Goal: Find contact information: Find contact information

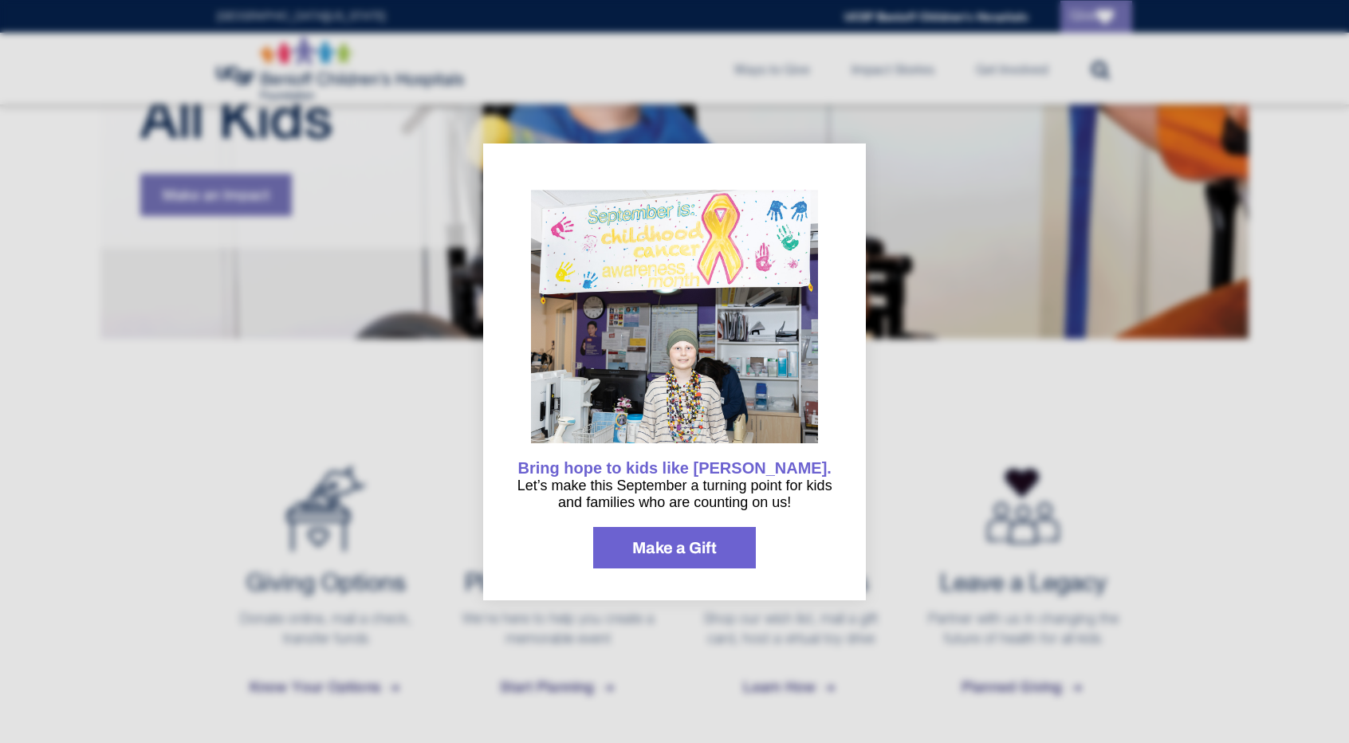
scroll to position [297, 0]
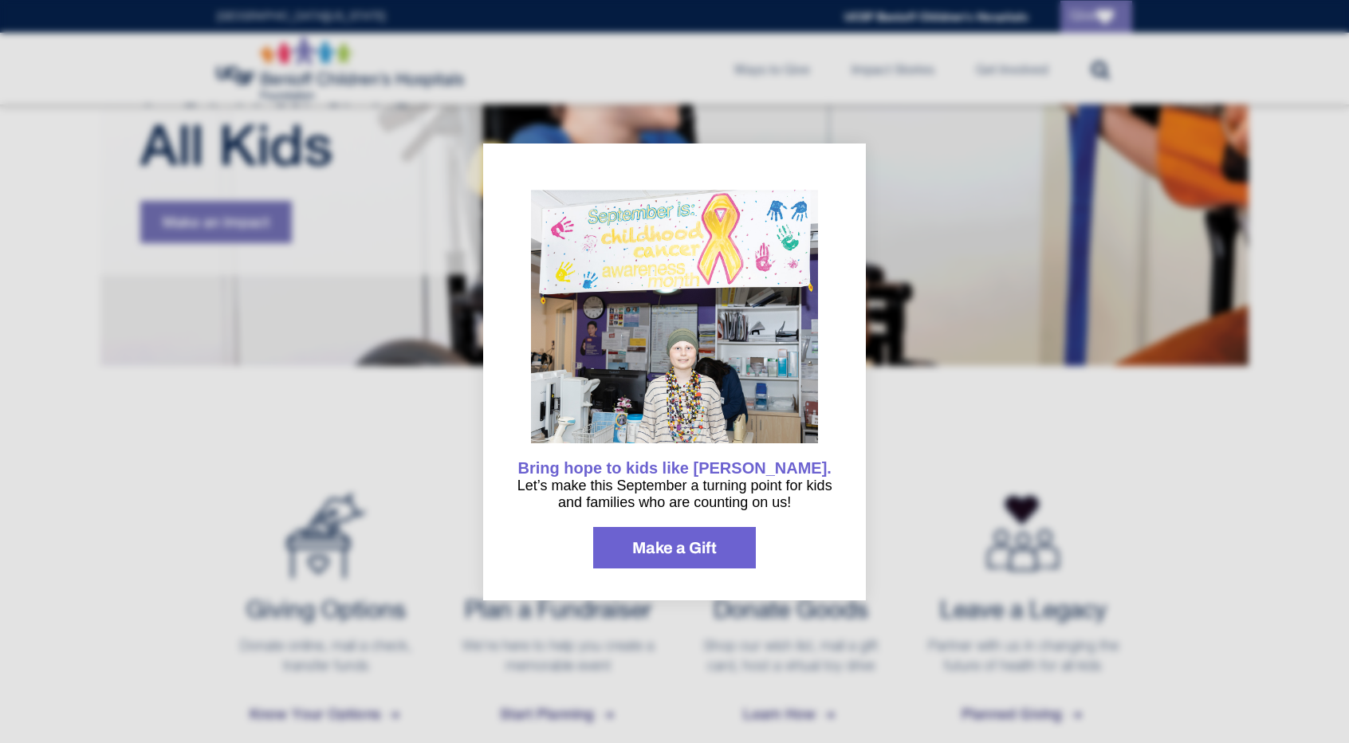
click at [702, 537] on link "Make a Gift" at bounding box center [674, 547] width 163 height 41
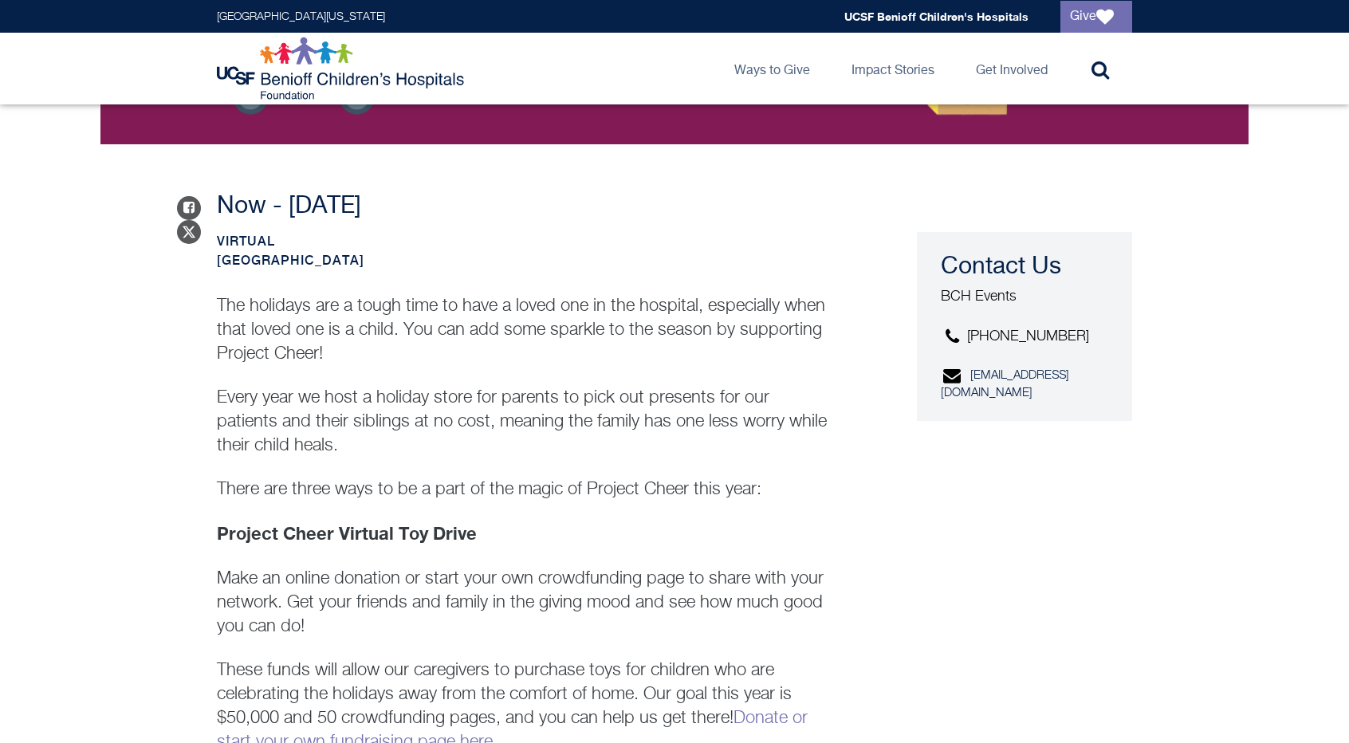
scroll to position [381, 0]
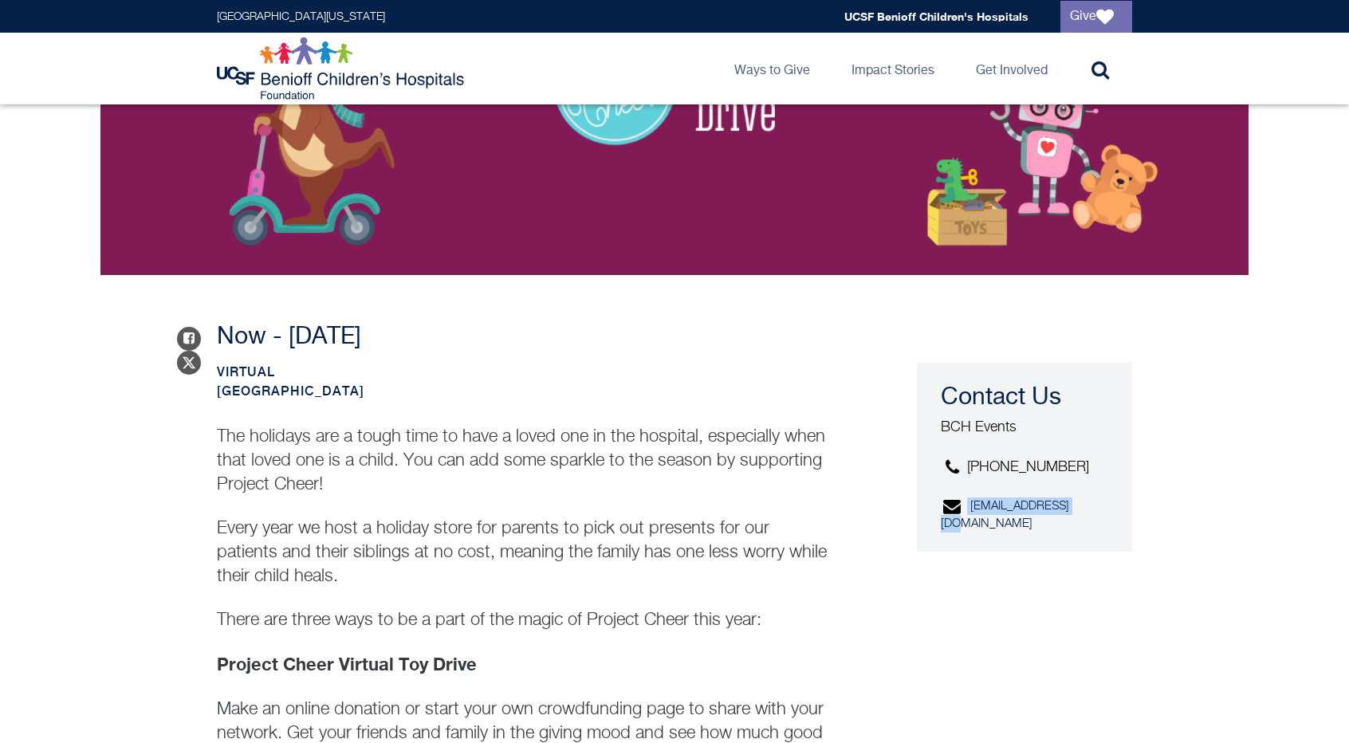
drag, startPoint x: 1092, startPoint y: 506, endPoint x: 951, endPoint y: 519, distance: 141.7
click at [951, 519] on div "Contact Us BCH Events [PHONE_NUMBER] [EMAIL_ADDRESS][DOMAIN_NAME]" at bounding box center [1024, 457] width 215 height 189
click at [998, 513] on p "[EMAIL_ADDRESS][DOMAIN_NAME]" at bounding box center [1028, 515] width 174 height 35
drag, startPoint x: 1089, startPoint y: 506, endPoint x: 970, endPoint y: 506, distance: 119.6
click at [970, 506] on p "[EMAIL_ADDRESS][DOMAIN_NAME]" at bounding box center [1028, 515] width 174 height 35
